Goal: Task Accomplishment & Management: Use online tool/utility

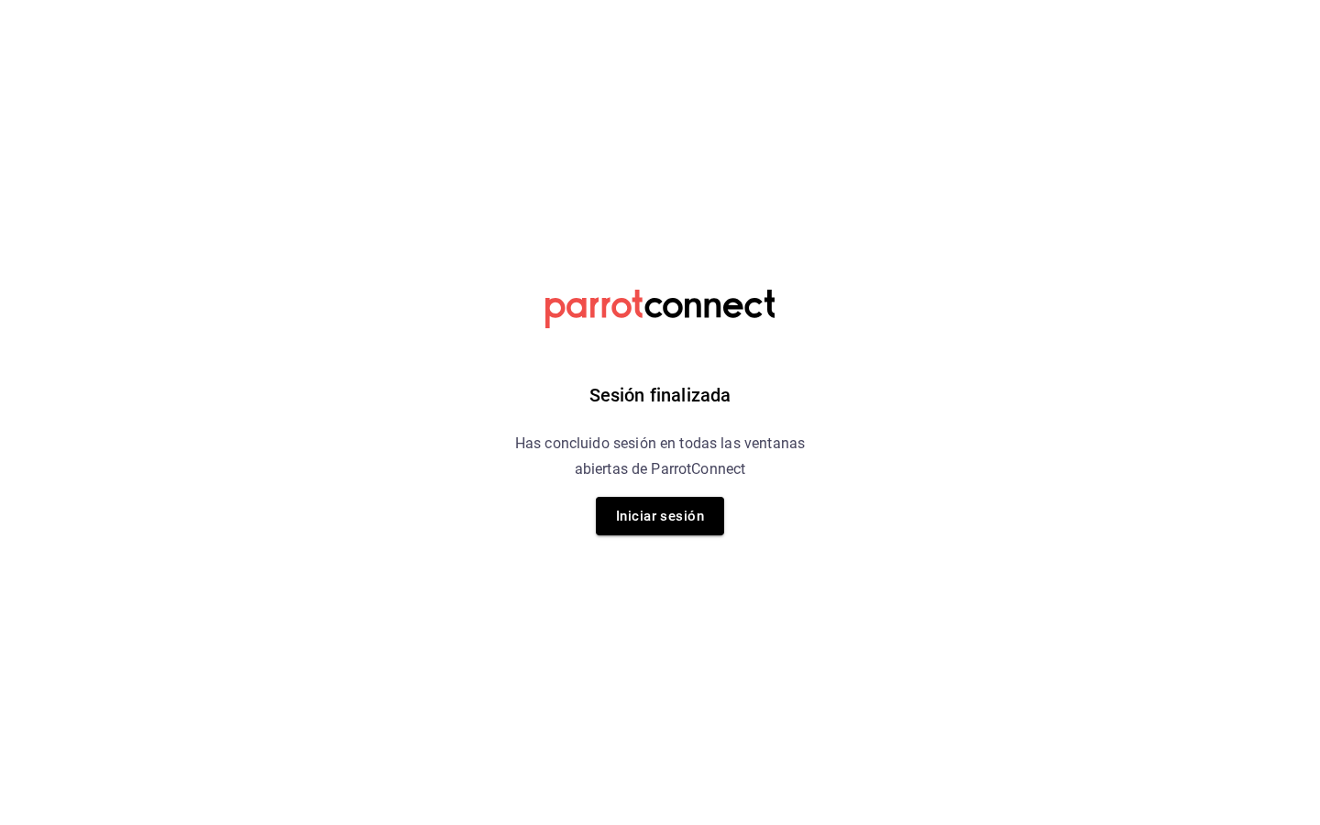
click at [690, 482] on div "Sesión finalizada Has concluido sesión en todas las ventanas abiertas de Parrot…" at bounding box center [660, 412] width 463 height 825
click at [689, 512] on button "Iniciar sesión" at bounding box center [660, 516] width 128 height 39
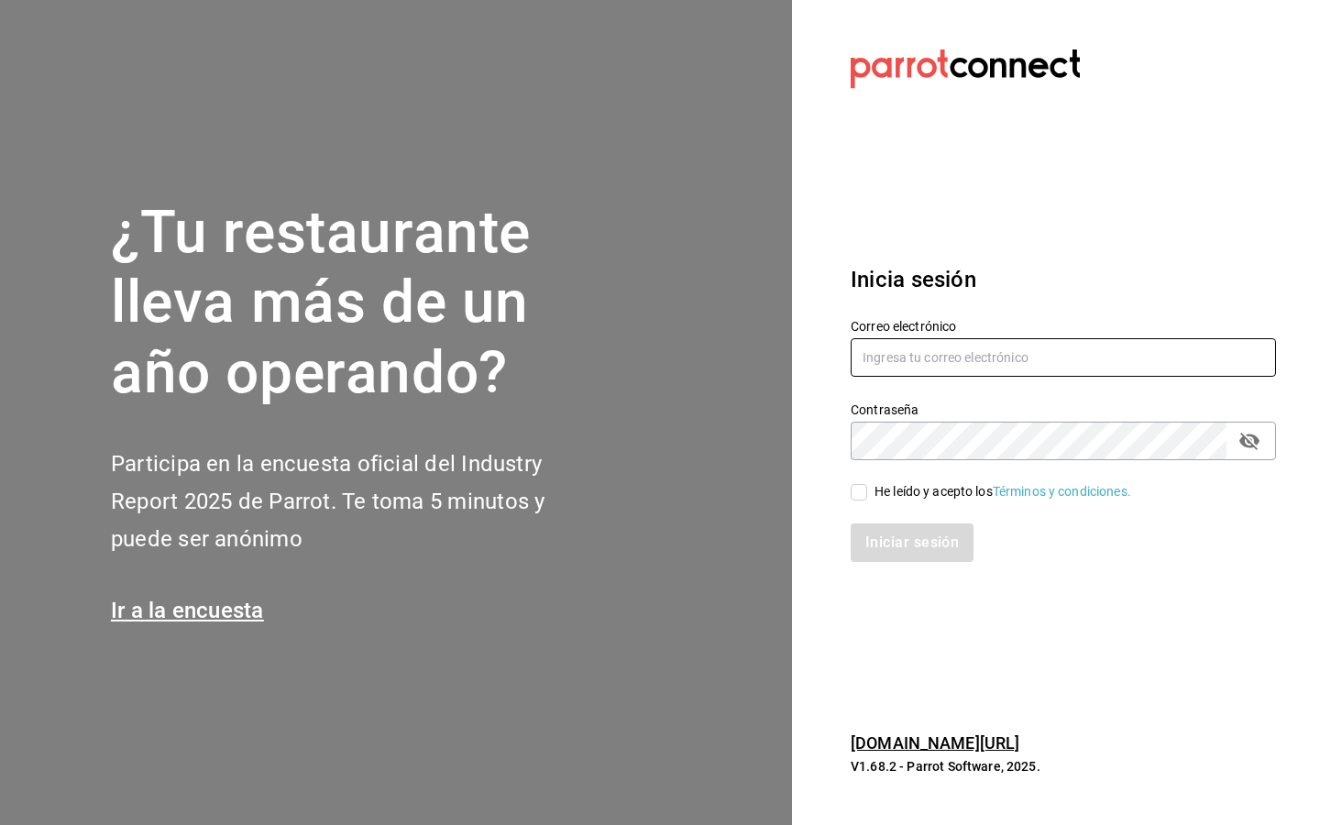
type input "[EMAIL_ADDRESS][DOMAIN_NAME]"
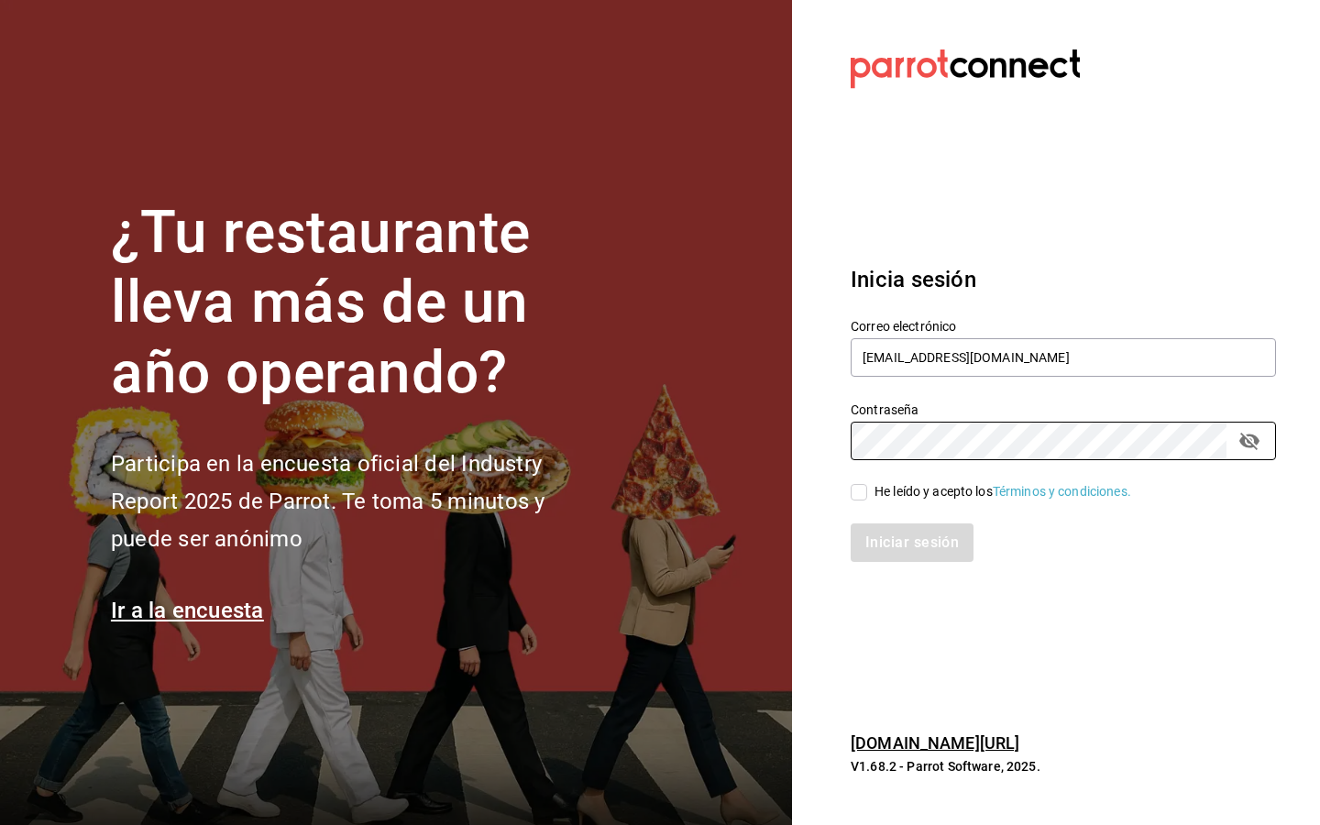
click at [857, 495] on input "He leído y acepto los Términos y condiciones." at bounding box center [859, 492] width 17 height 17
checkbox input "true"
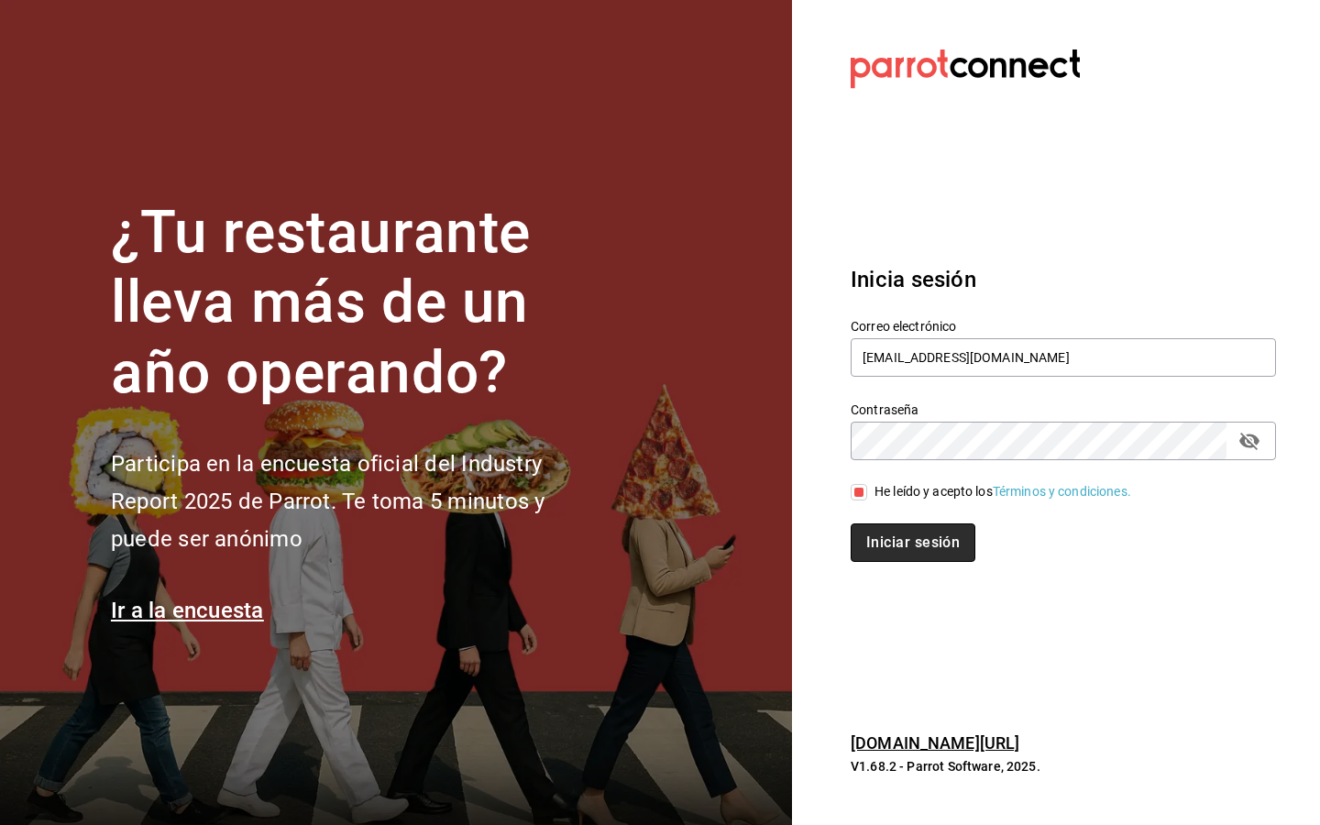
click at [916, 546] on button "Iniciar sesión" at bounding box center [913, 542] width 125 height 39
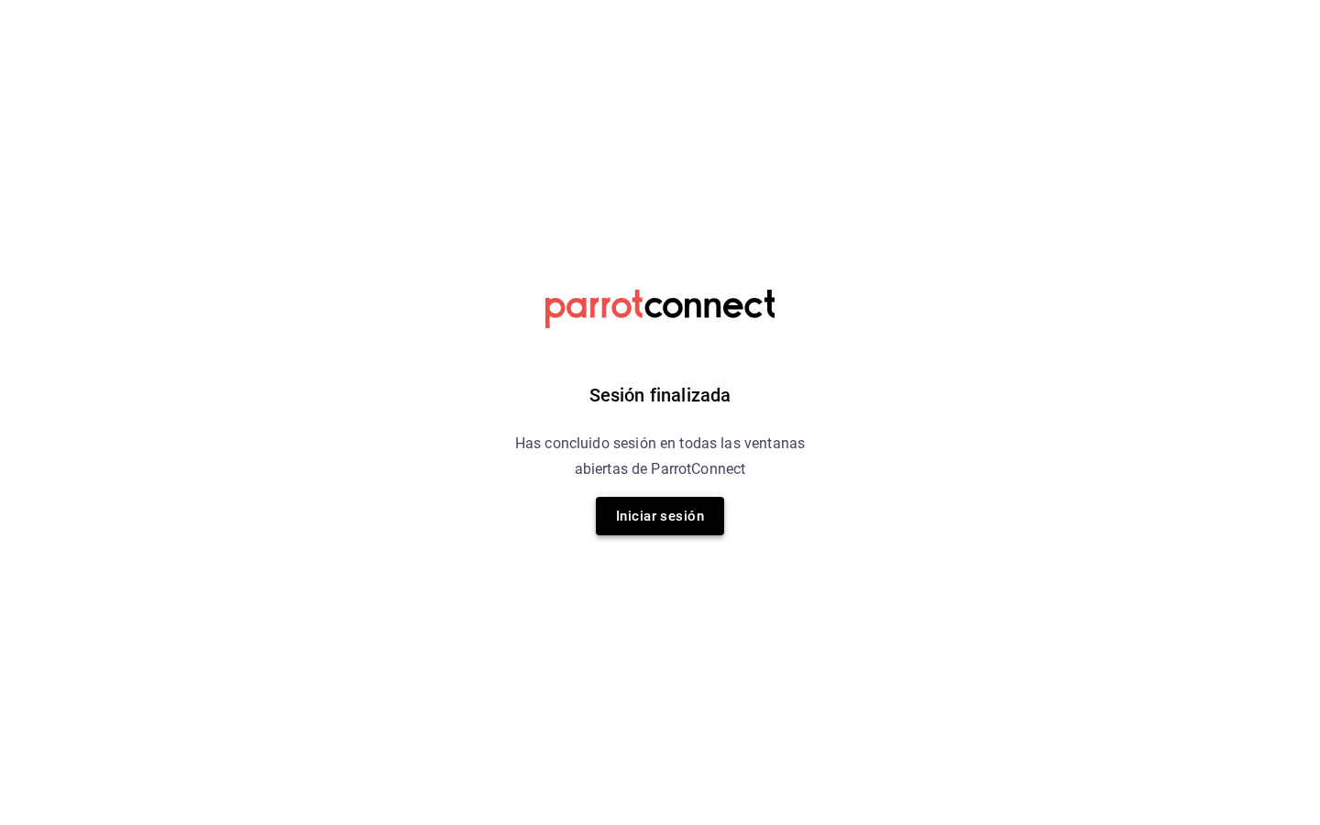
click at [695, 525] on button "Iniciar sesión" at bounding box center [660, 516] width 128 height 39
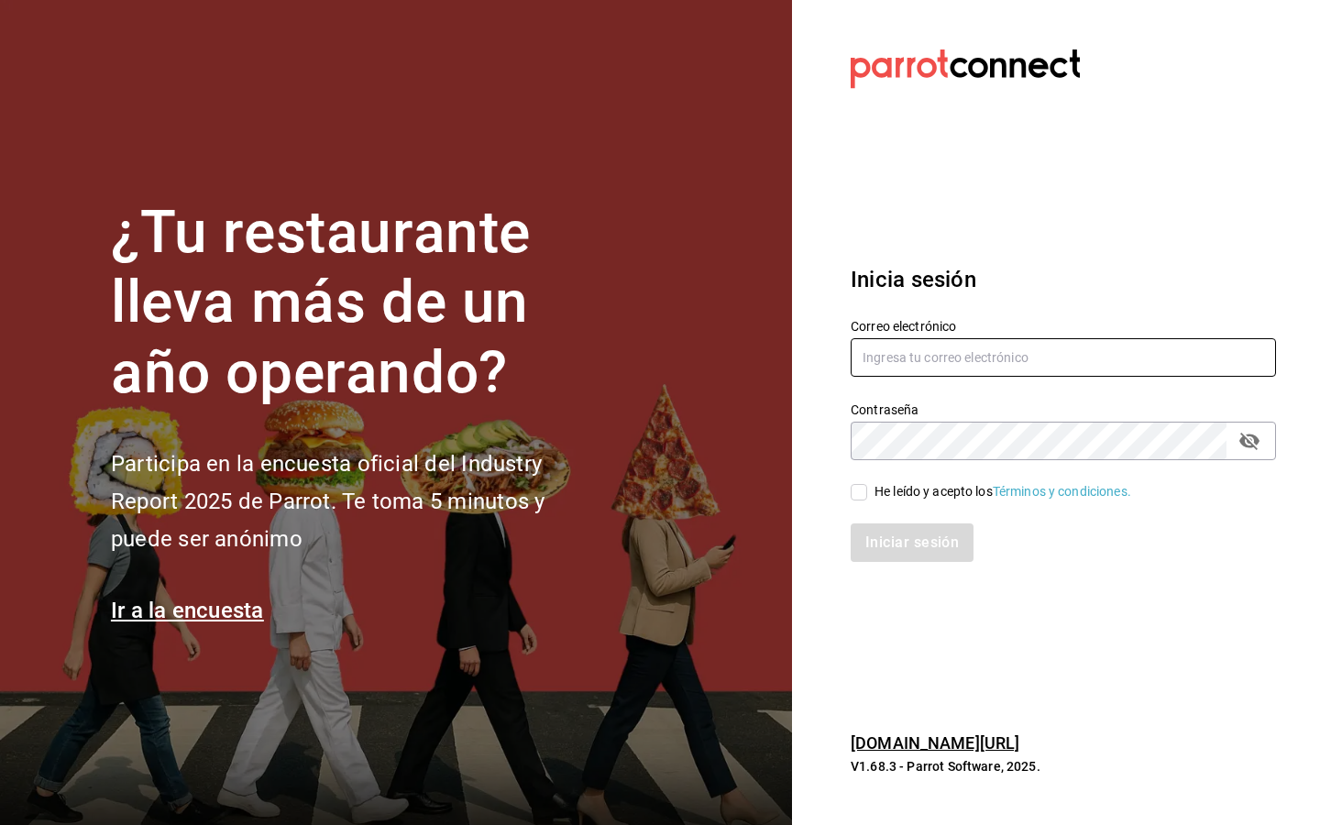
type input "admin@grupoglob.com"
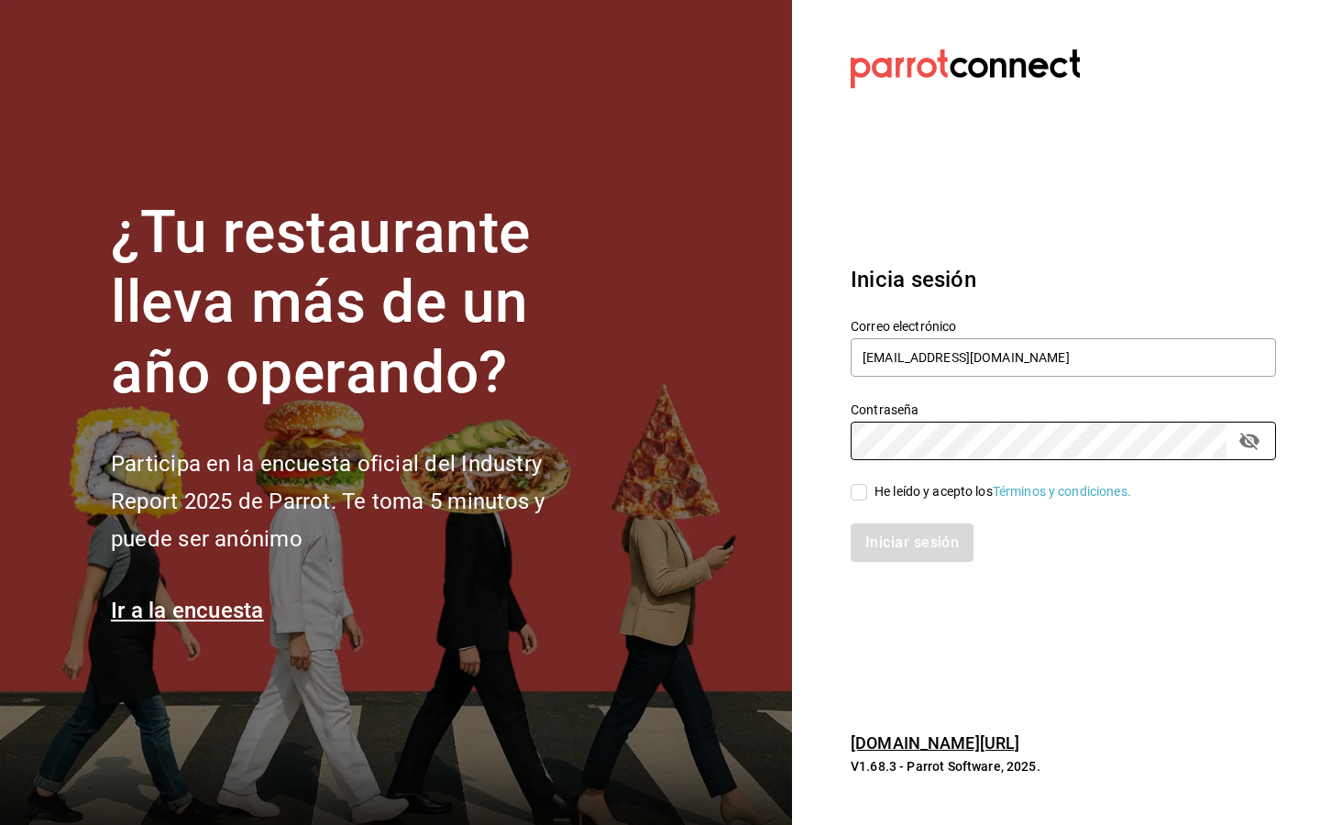
click at [858, 498] on input "He leído y acepto los Términos y condiciones." at bounding box center [859, 492] width 17 height 17
checkbox input "true"
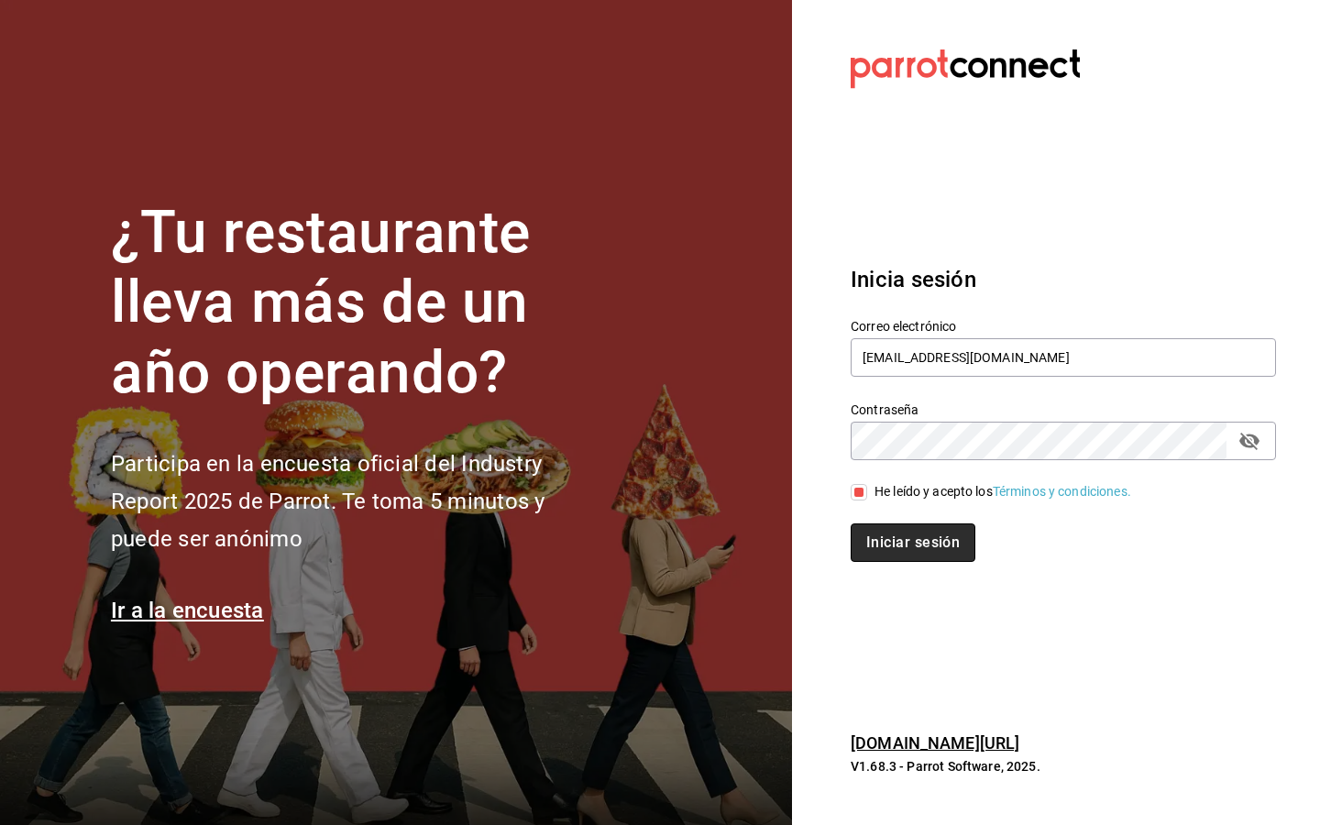
click at [914, 546] on button "Iniciar sesión" at bounding box center [913, 542] width 125 height 39
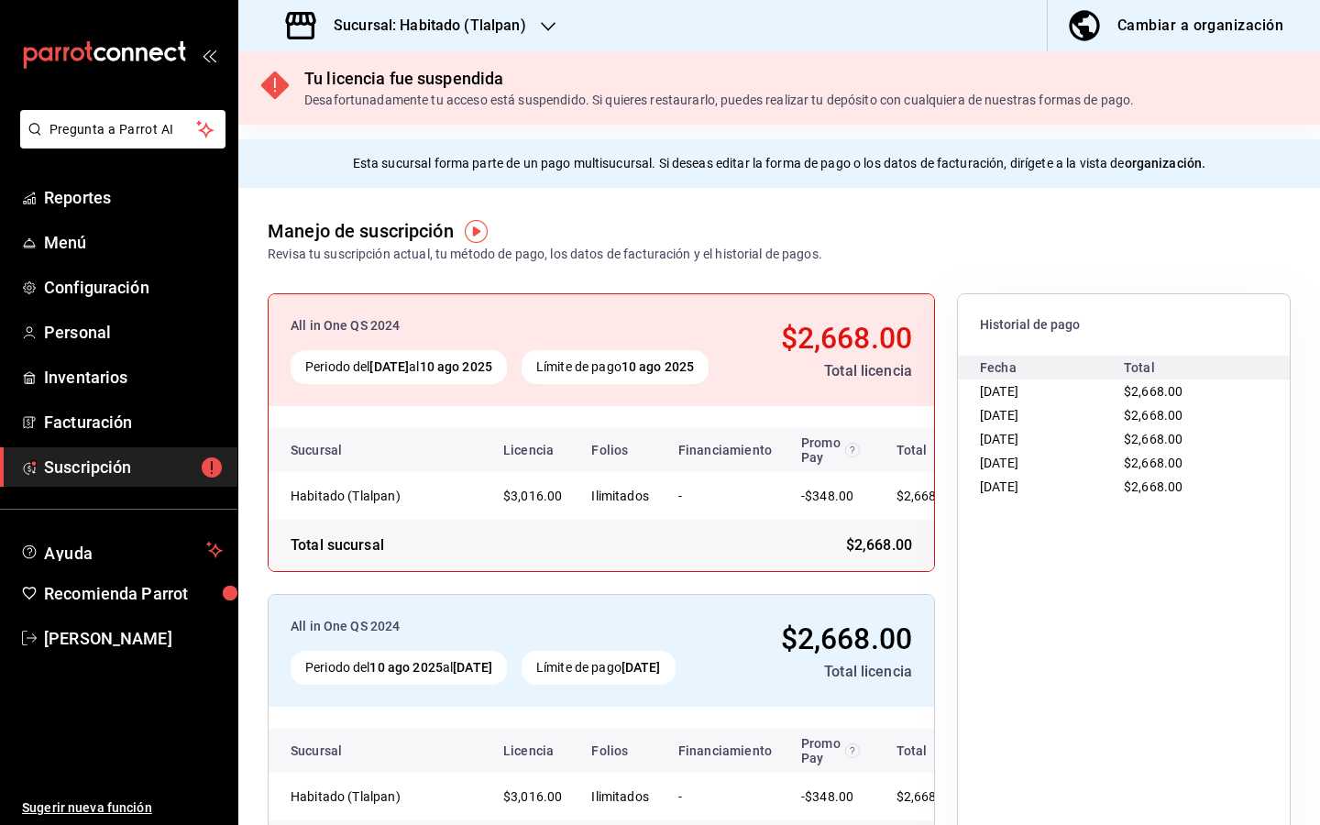
drag, startPoint x: 509, startPoint y: 21, endPoint x: 509, endPoint y: 806, distance: 784.7
click at [509, 21] on h3 "Sucursal: Habitado (Tlalpan)" at bounding box center [422, 26] width 207 height 22
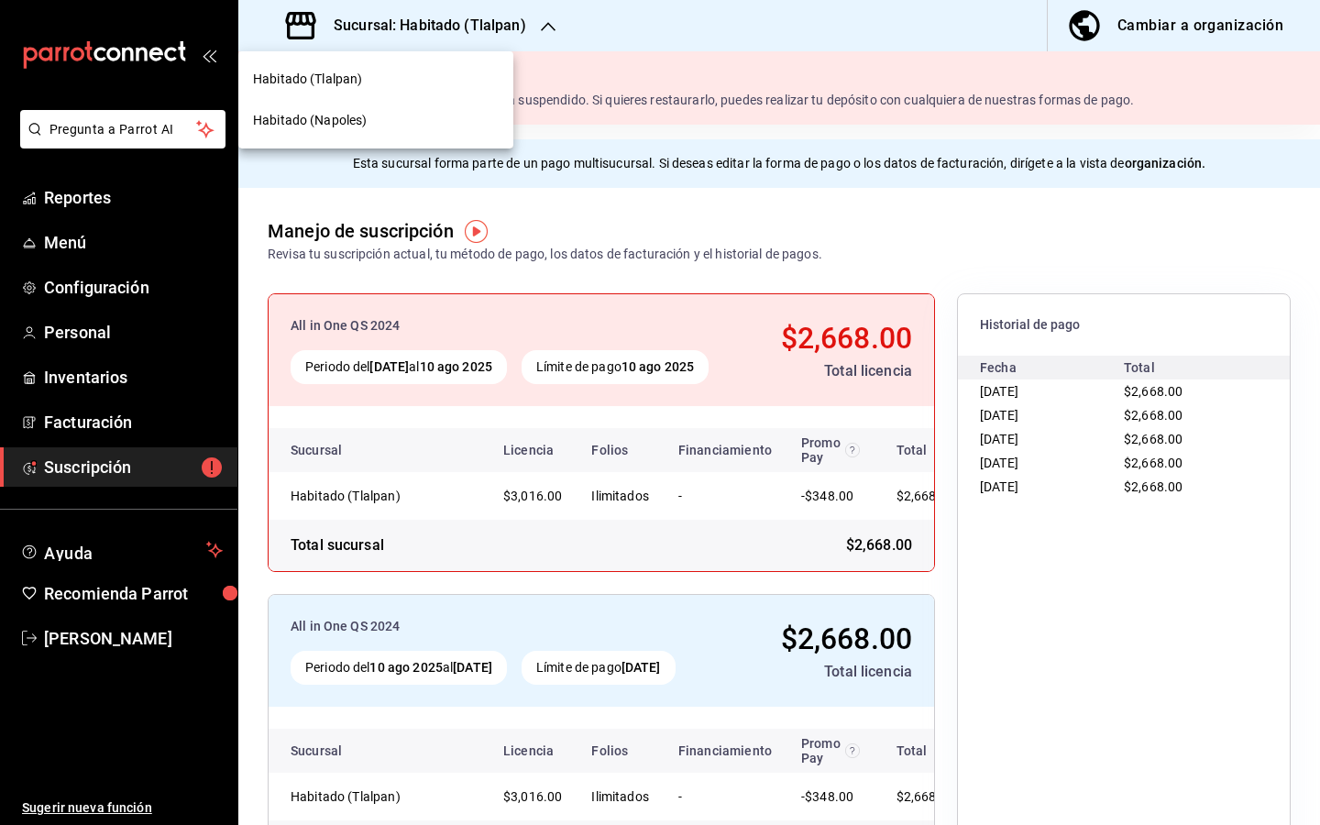
click at [433, 106] on div "Habitado (Napoles)" at bounding box center [375, 120] width 275 height 41
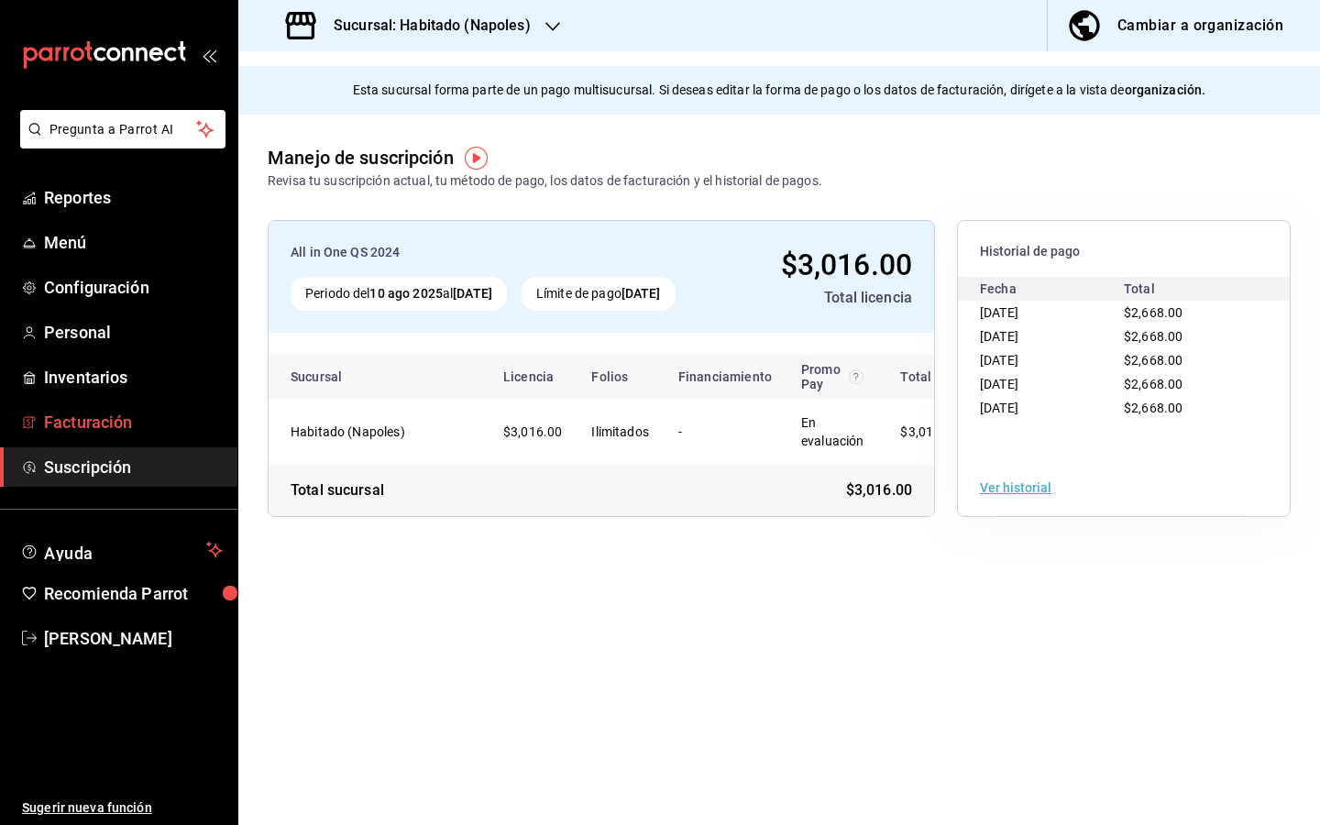
click at [130, 414] on span "Facturación" at bounding box center [133, 422] width 179 height 25
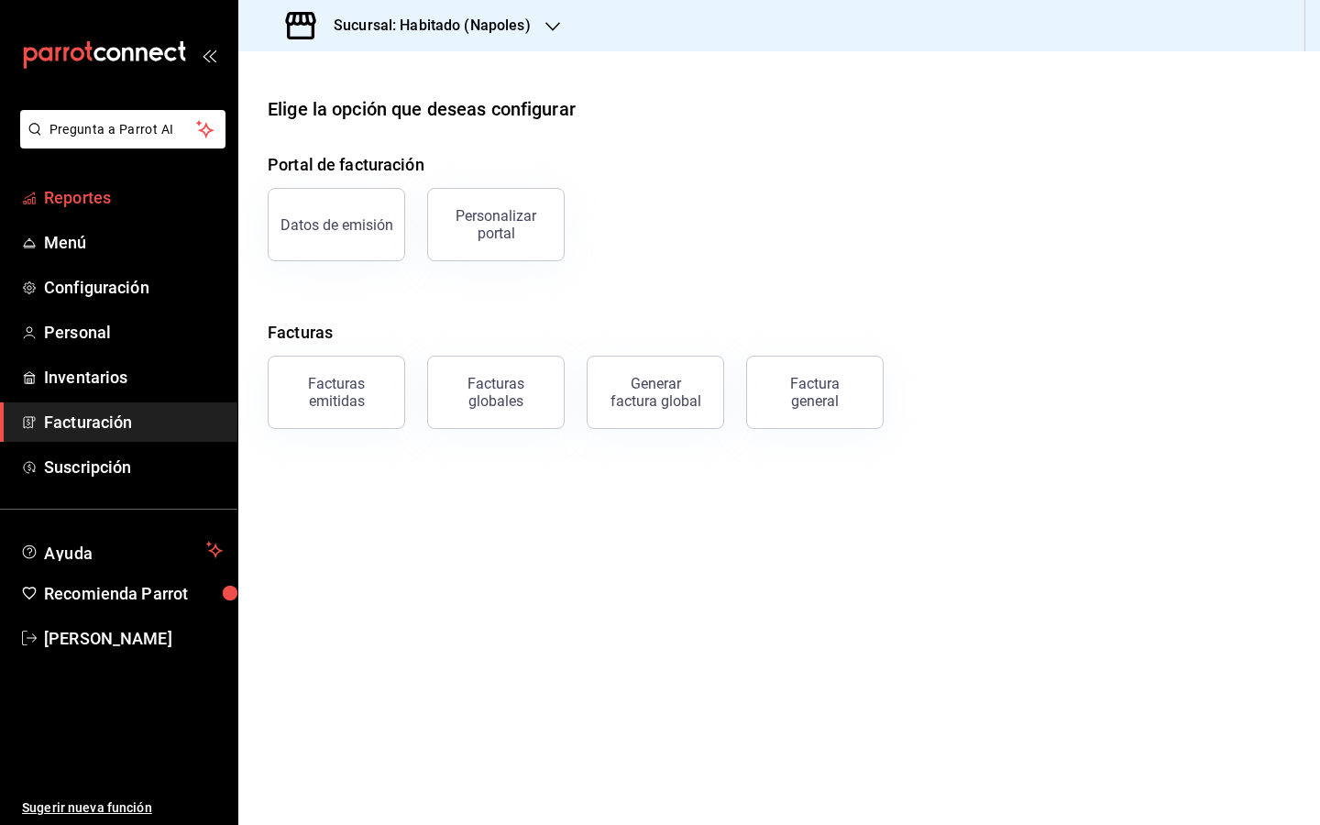
click at [153, 199] on span "Reportes" at bounding box center [133, 197] width 179 height 25
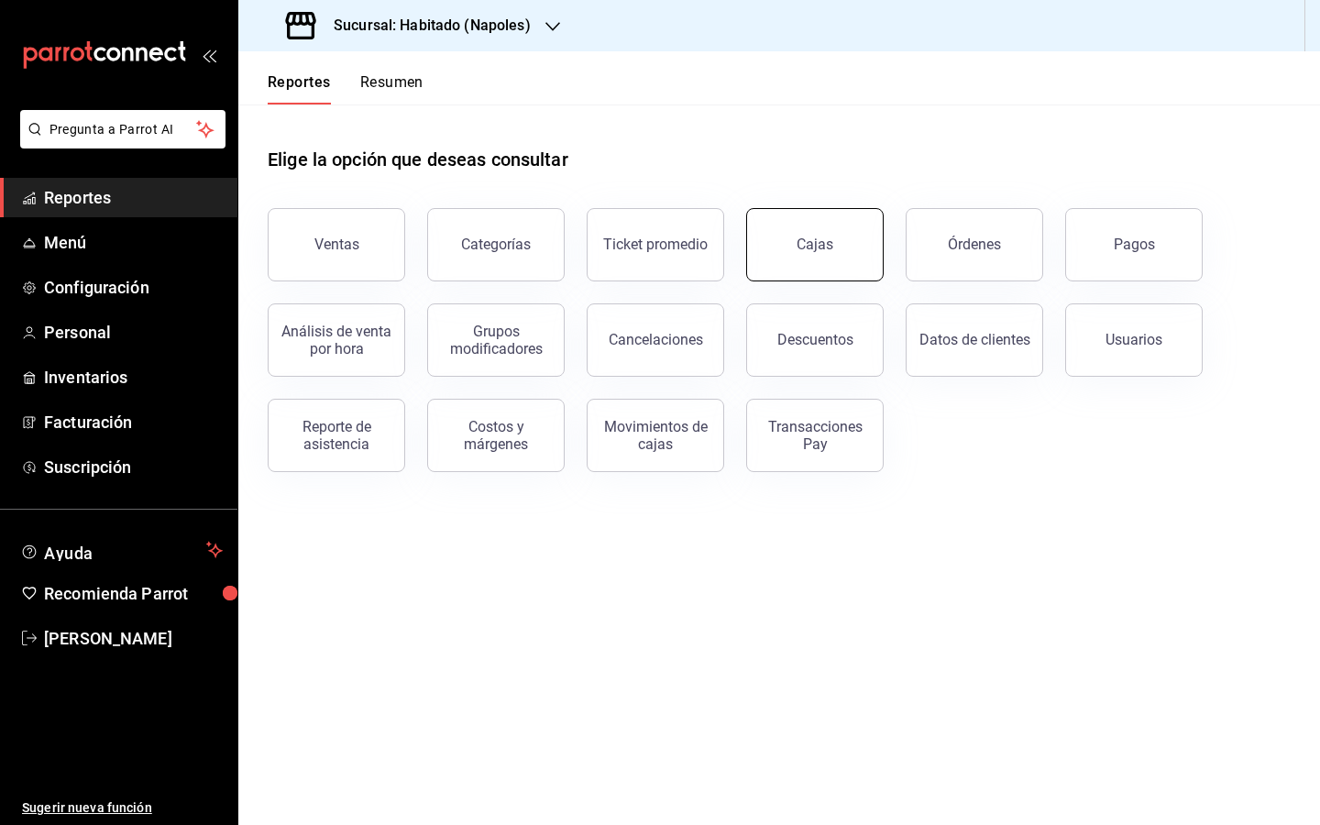
click at [864, 248] on button "Cajas" at bounding box center [815, 244] width 138 height 73
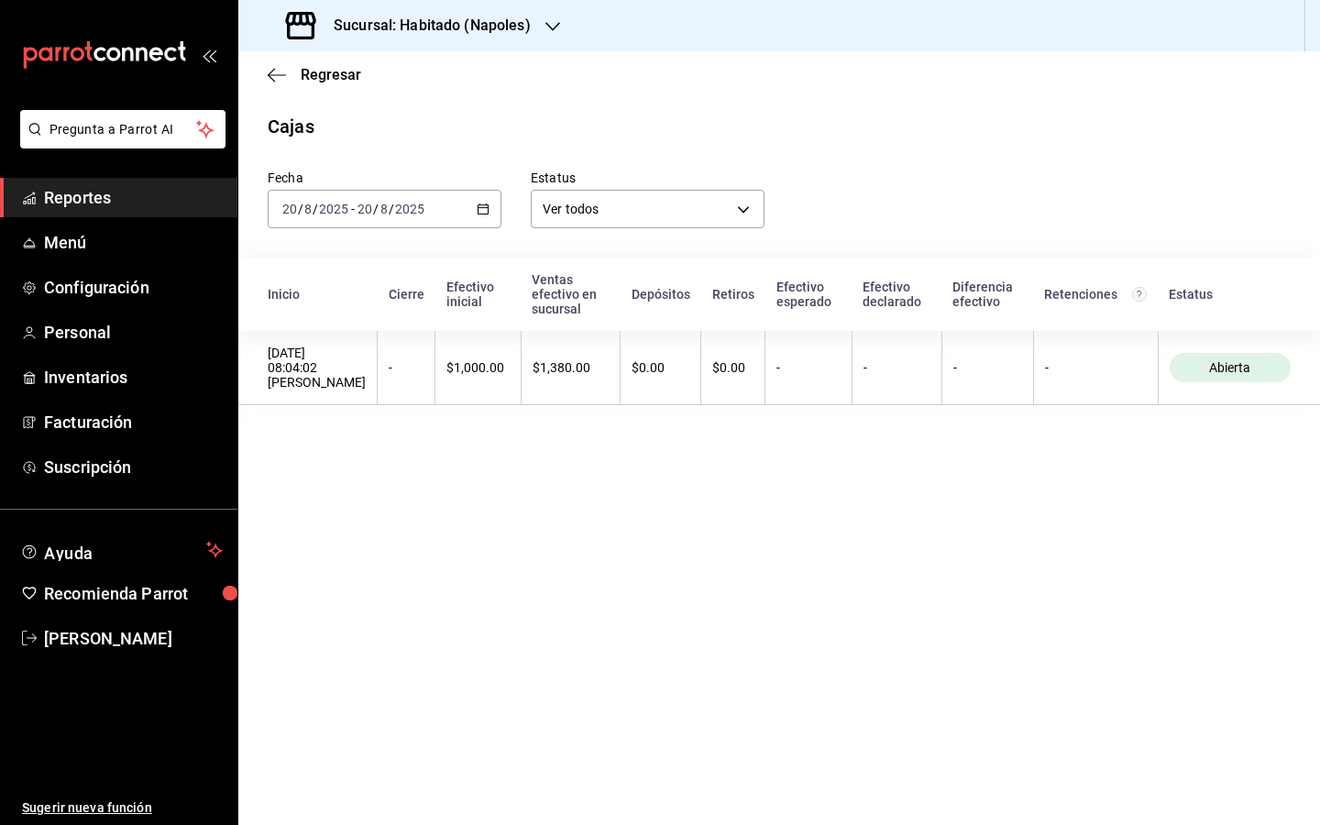
click at [488, 211] on \(Stroke\) "button" at bounding box center [483, 209] width 11 height 10
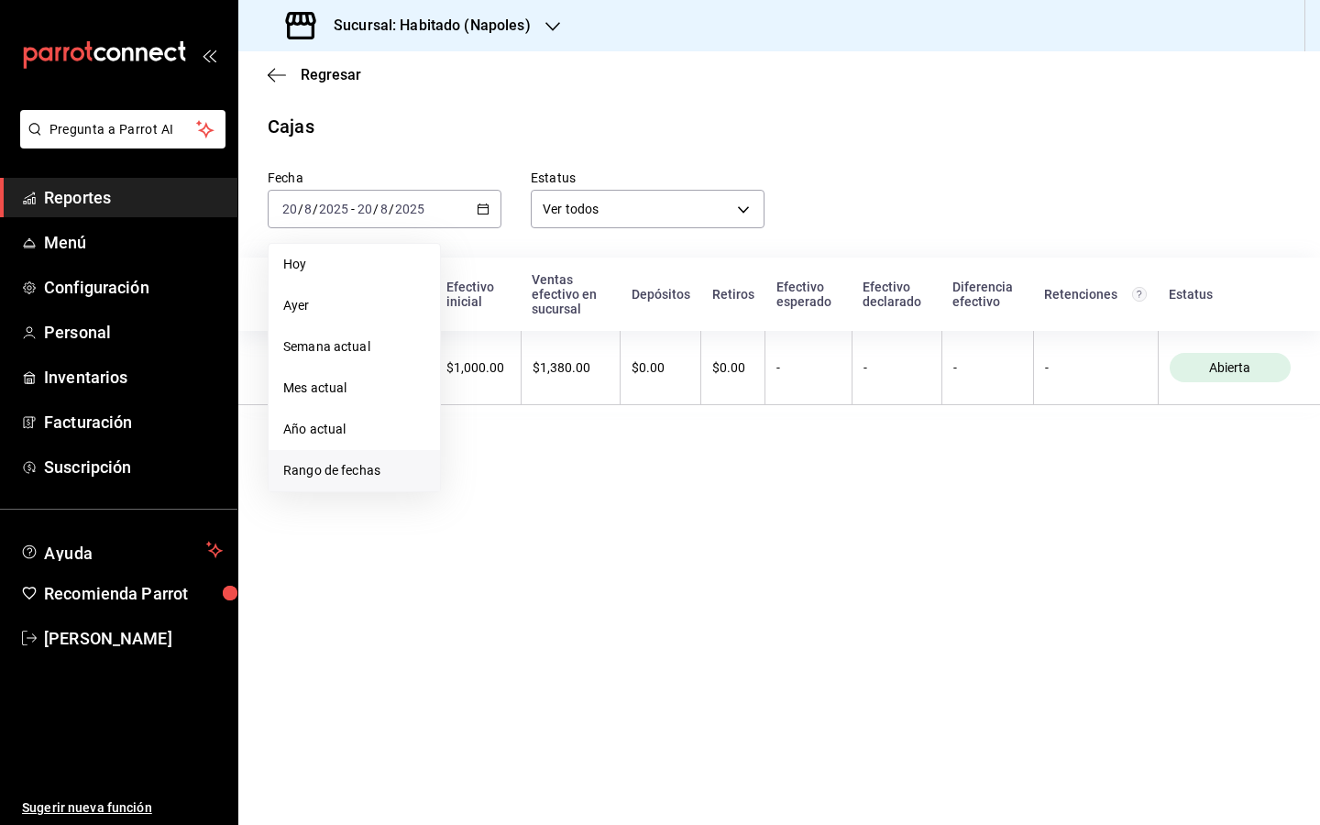
click at [371, 466] on span "Rango de fechas" at bounding box center [354, 470] width 142 height 19
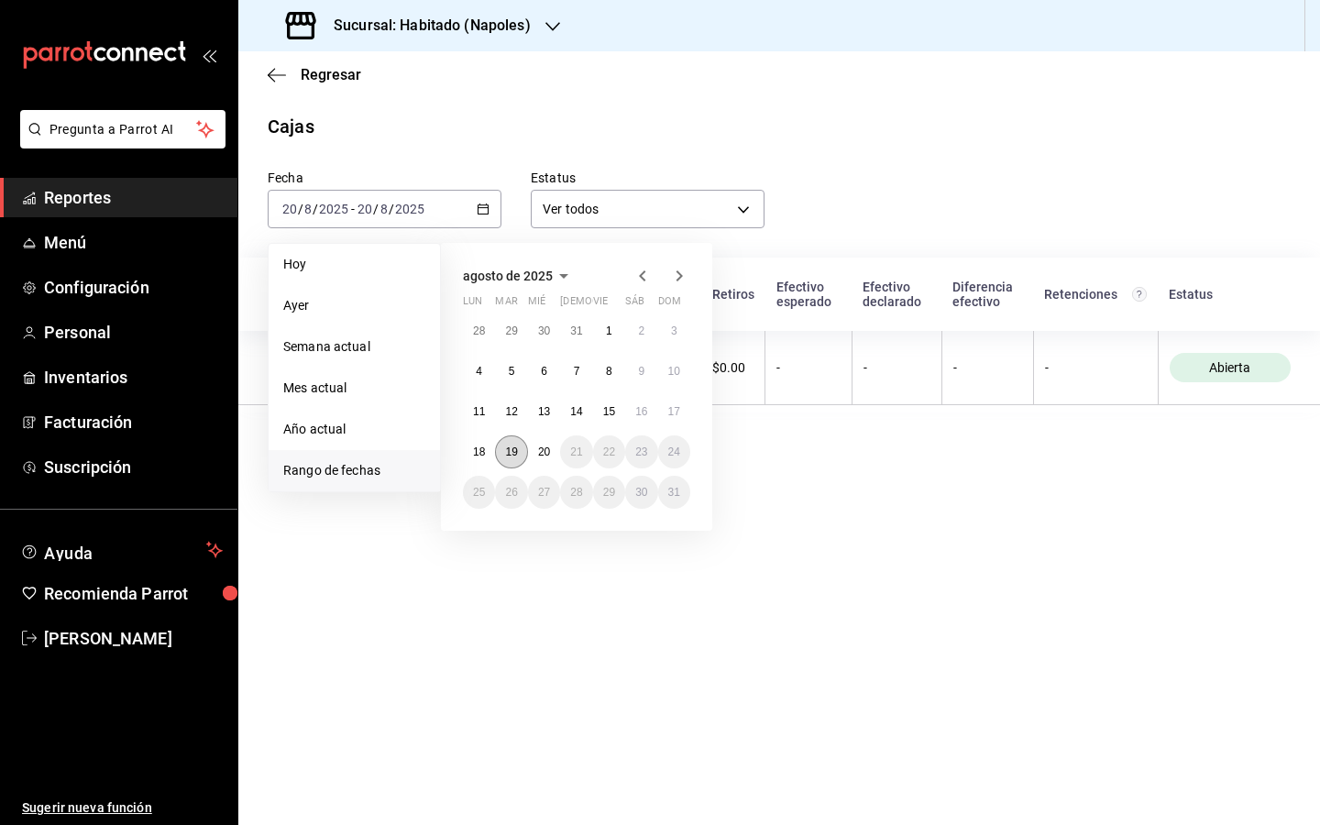
click at [506, 464] on button "19" at bounding box center [511, 451] width 32 height 33
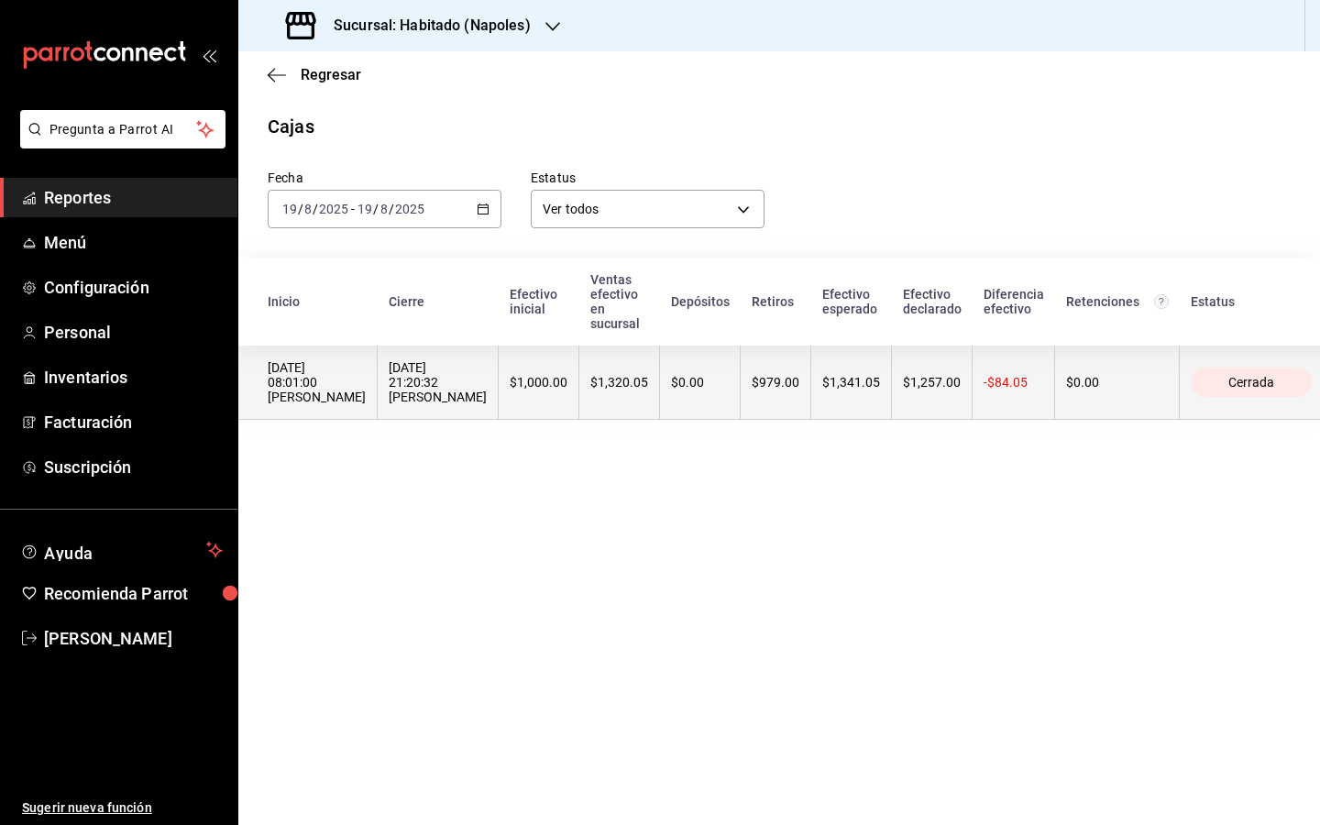
scroll to position [0, 9]
